Goal: Information Seeking & Learning: Learn about a topic

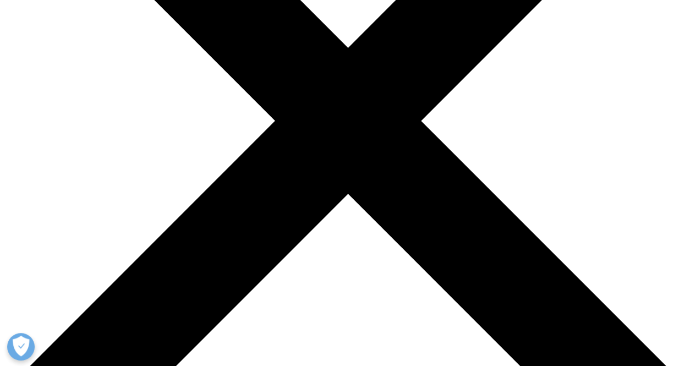
scroll to position [239, 0]
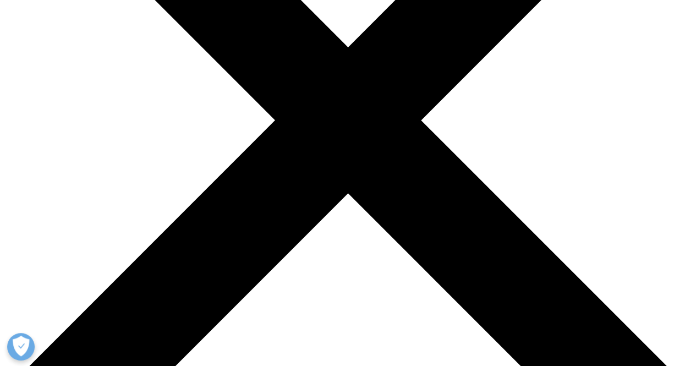
drag, startPoint x: 22, startPoint y: 106, endPoint x: 249, endPoint y: 291, distance: 293.2
copy div "IQVIA and Veeva are collaborating to redefine how life sciences companies engag…"
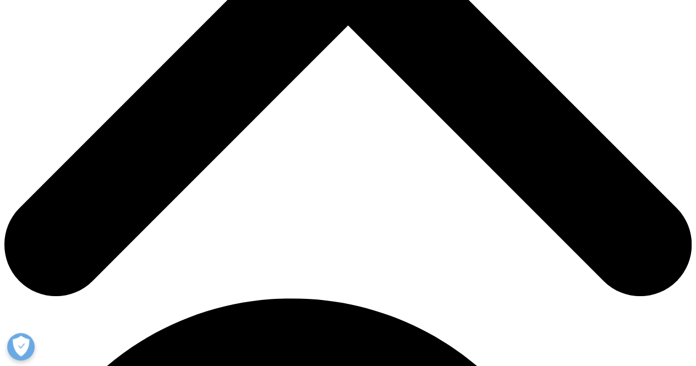
scroll to position [406, 0]
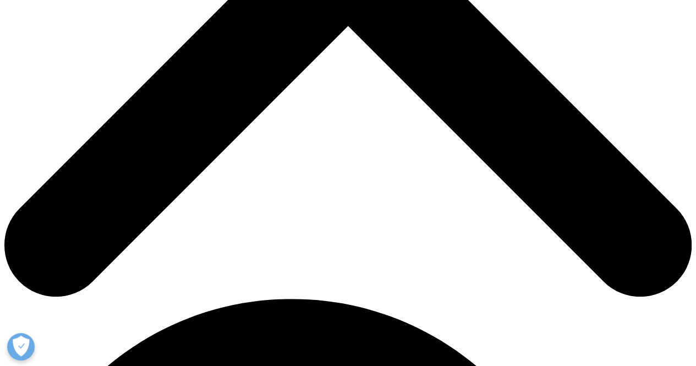
copy div "IQVIA and Veeva are collaborating to redefine how life sciences companies engag…"
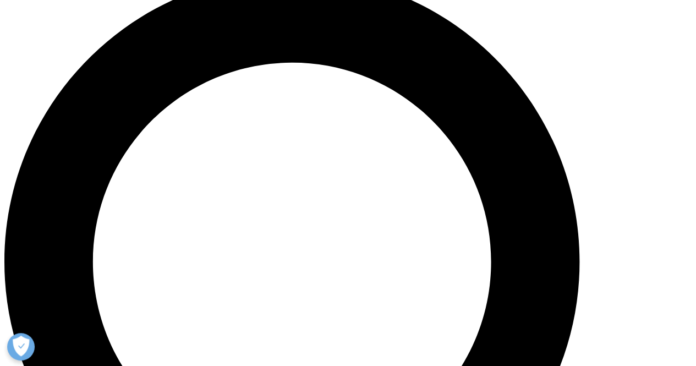
scroll to position [730, 0]
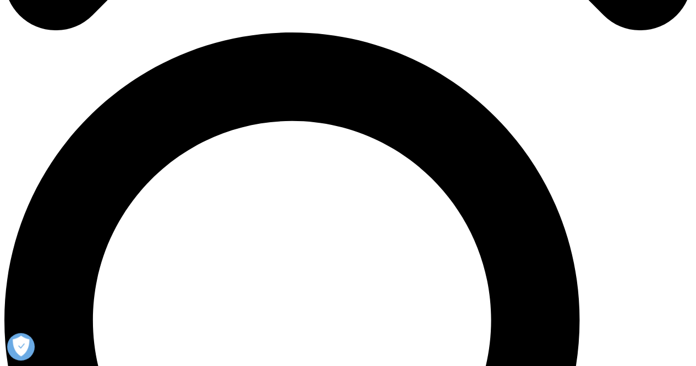
scroll to position [645, 0]
